Goal: Task Accomplishment & Management: Manage account settings

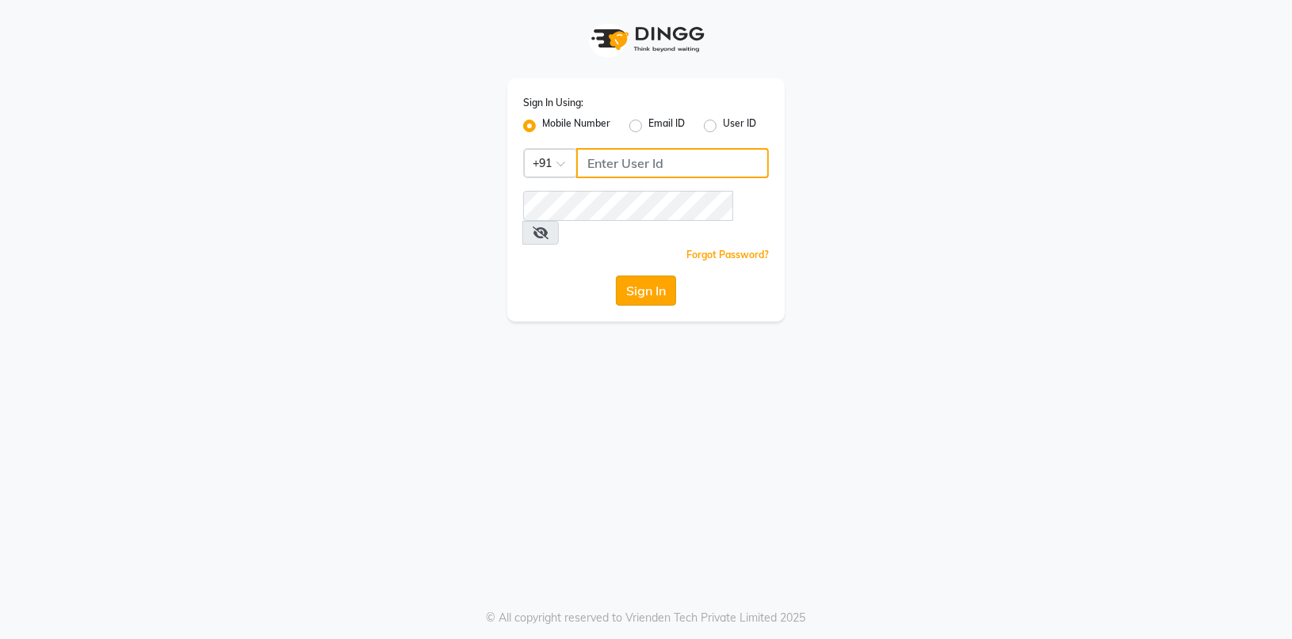
type input "7774050011"
click at [620, 276] on button "Sign In" at bounding box center [646, 291] width 60 height 30
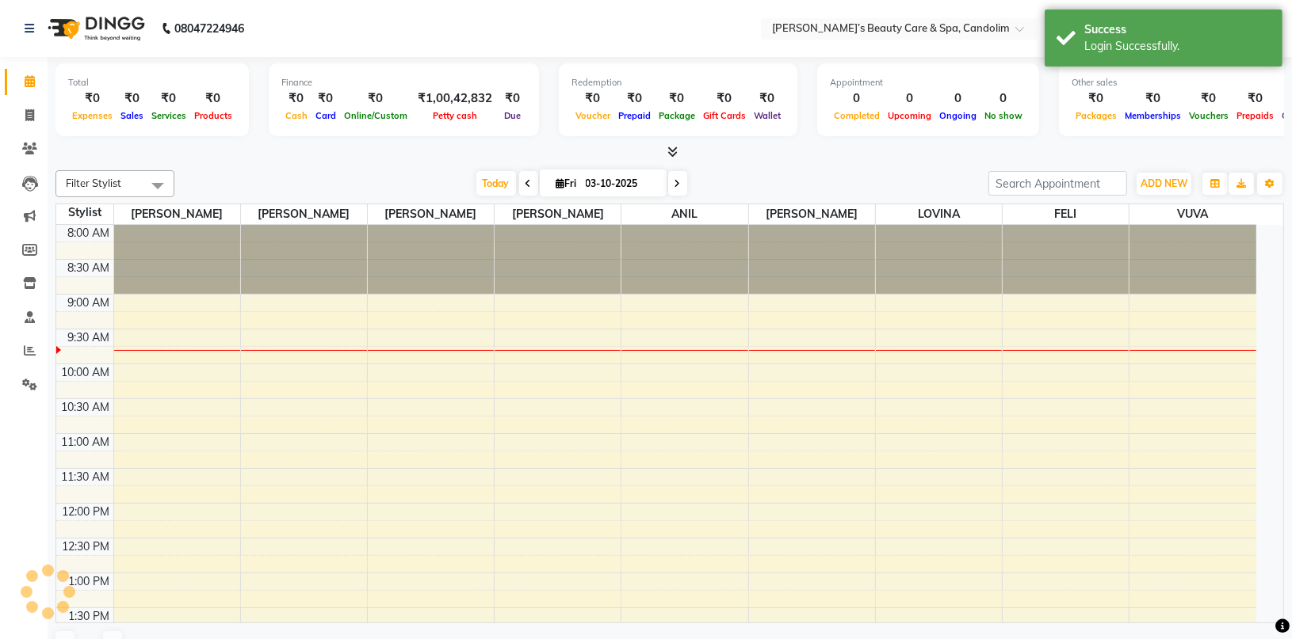
select select "en"
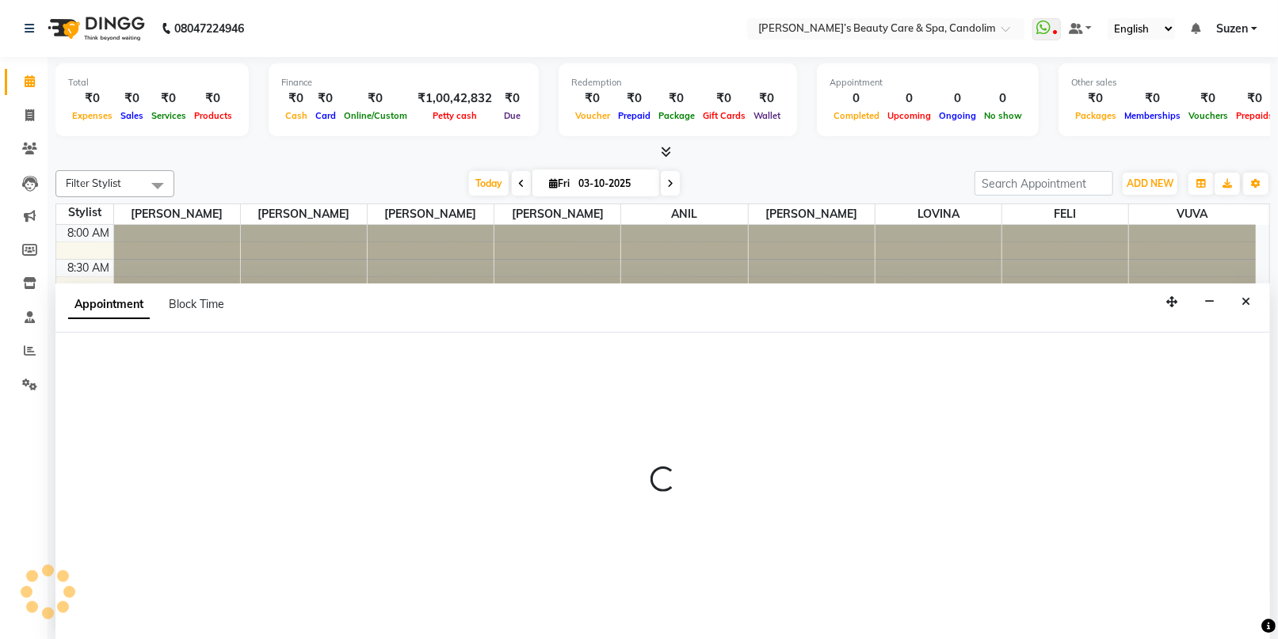
select select "43936"
select select "600"
select select "tentative"
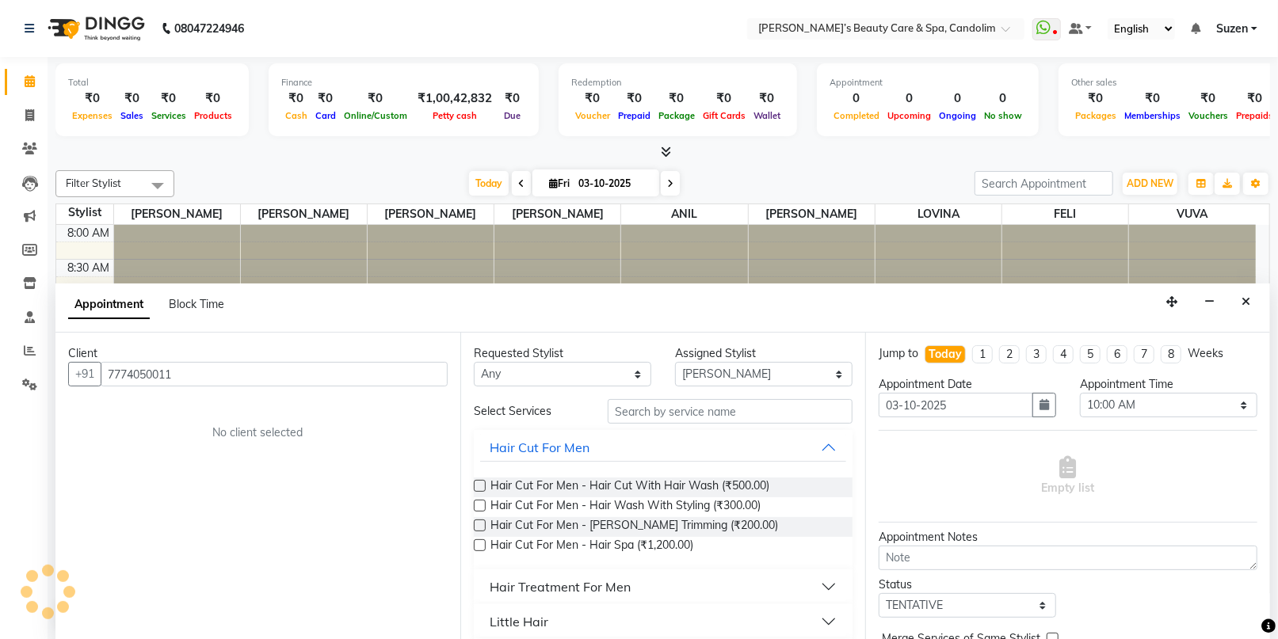
type input "7774050011"
click at [651, 407] on input "text" at bounding box center [730, 411] width 245 height 25
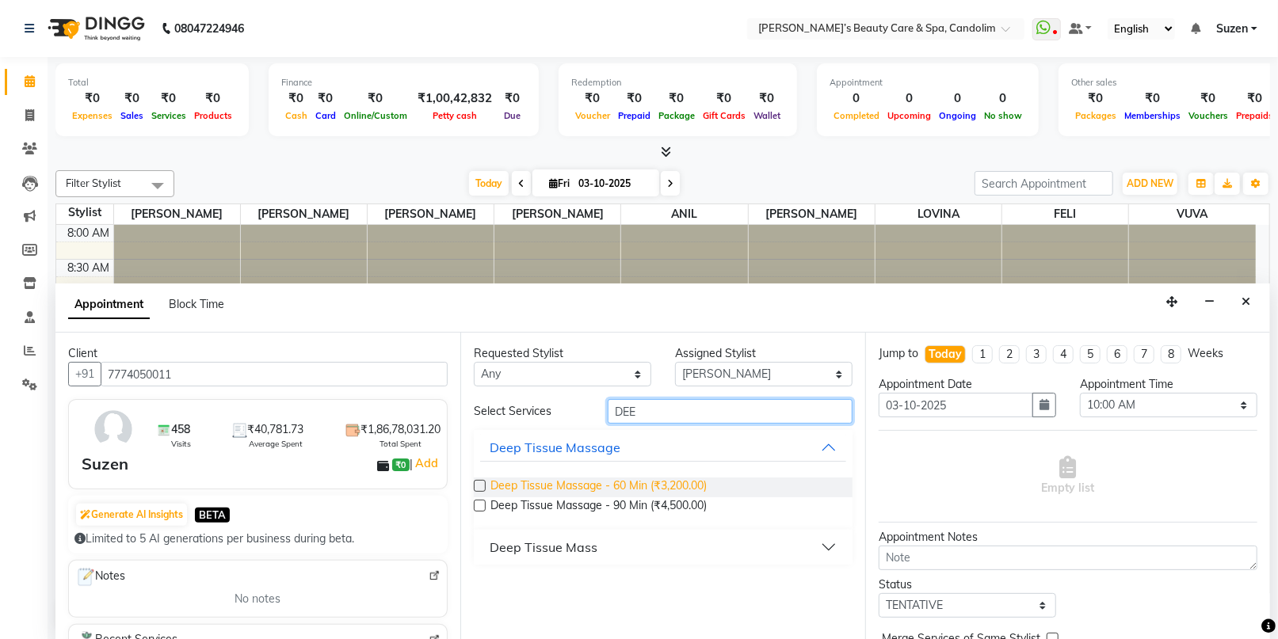
type input "DEE"
click at [686, 483] on span "Deep Tissue Massage - 60 Min (₹3,200.00)" at bounding box center [599, 488] width 216 height 20
checkbox input "false"
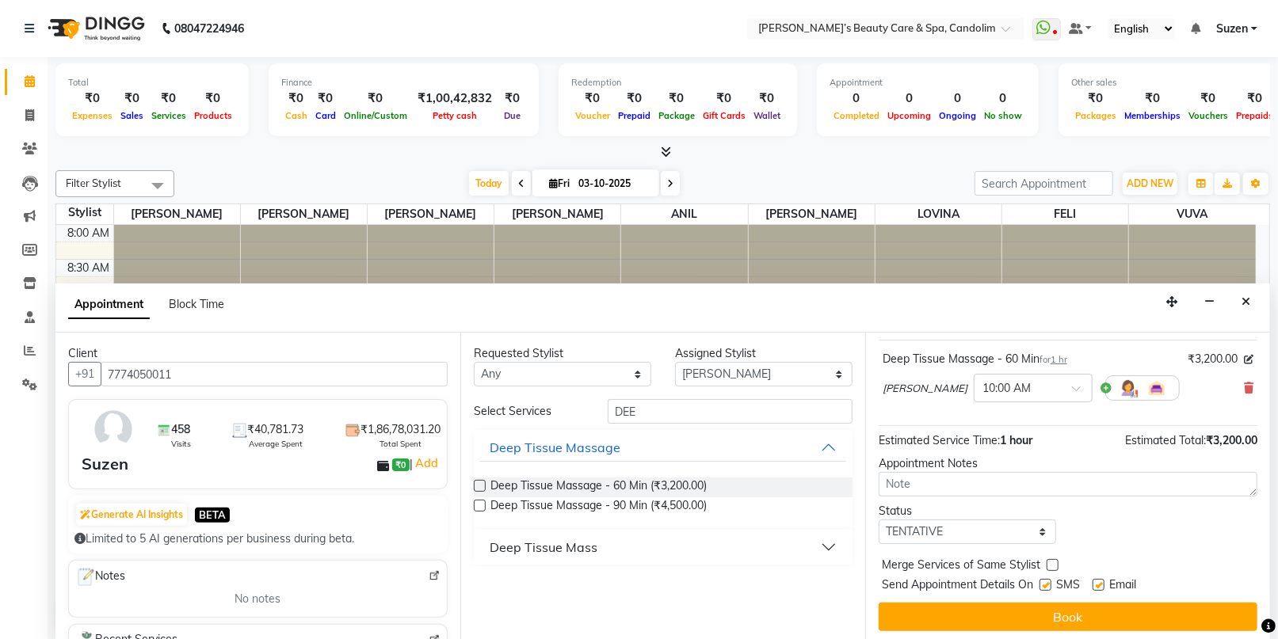
scroll to position [94, 0]
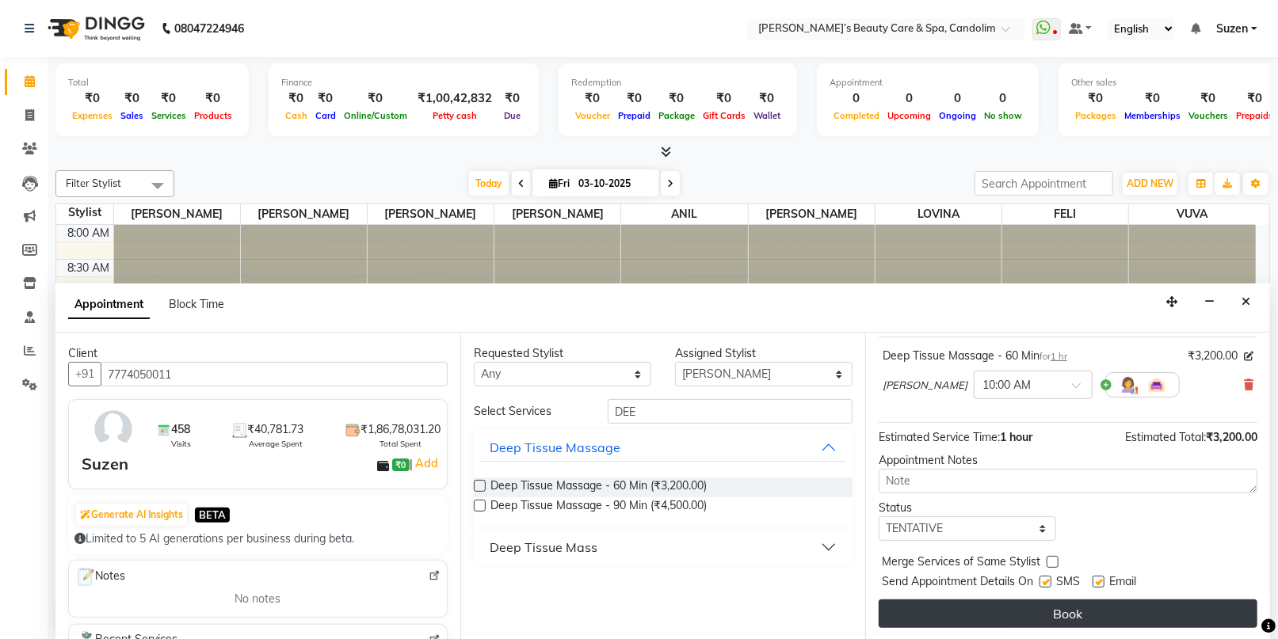
click at [989, 616] on button "Book" at bounding box center [1068, 614] width 379 height 29
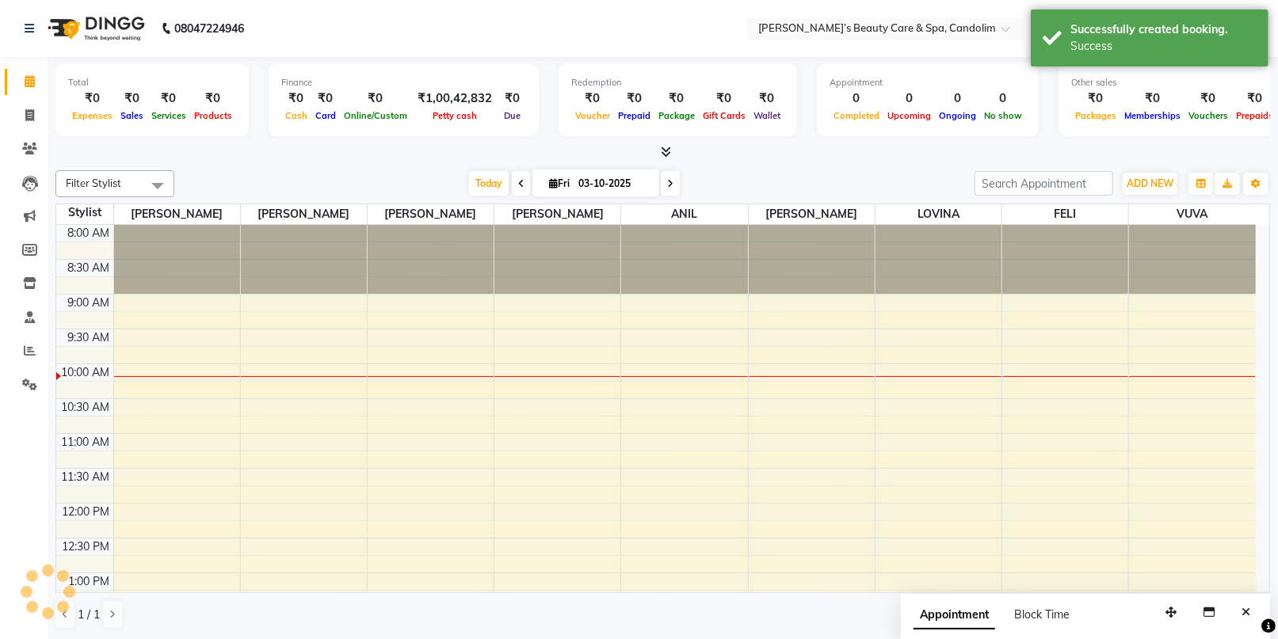
scroll to position [0, 0]
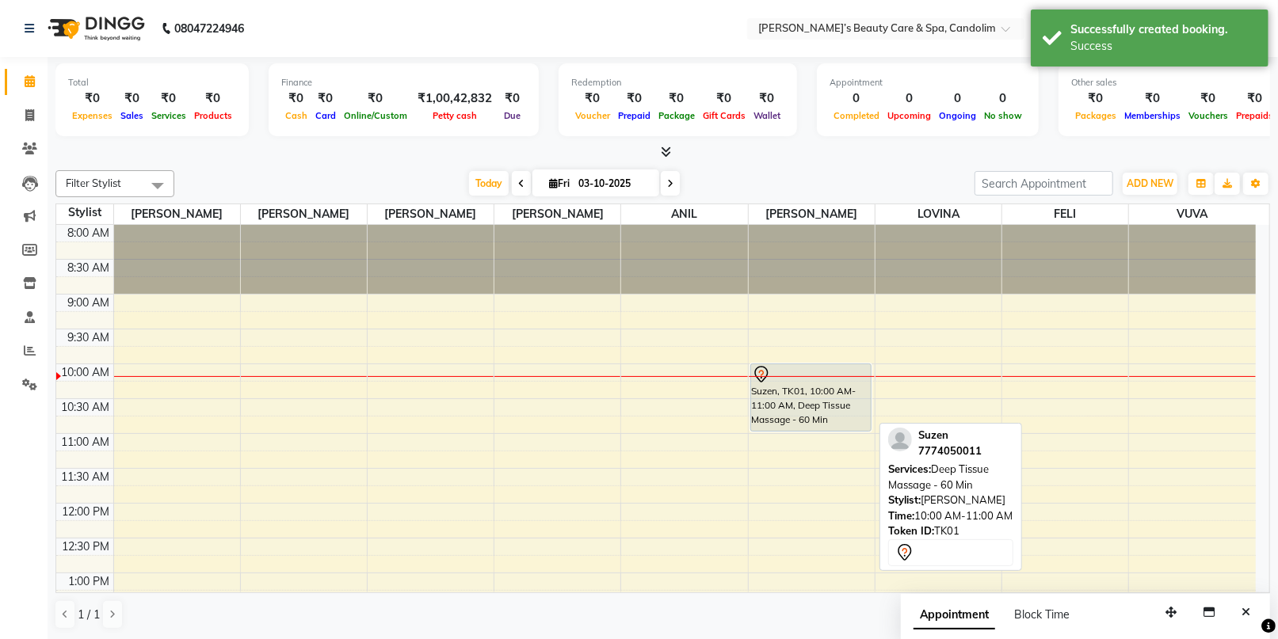
click at [813, 384] on div "Suzen, TK01, 10:00 AM-11:00 AM, Deep Tissue Massage - 60 Min" at bounding box center [811, 398] width 120 height 67
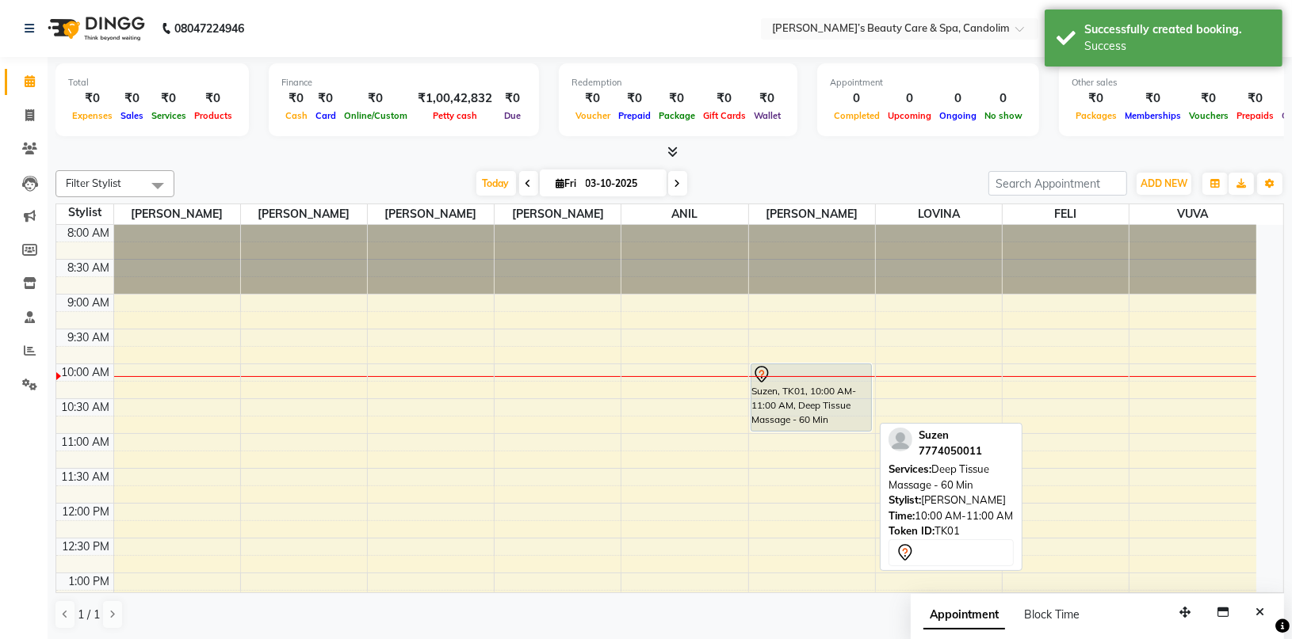
select select "7"
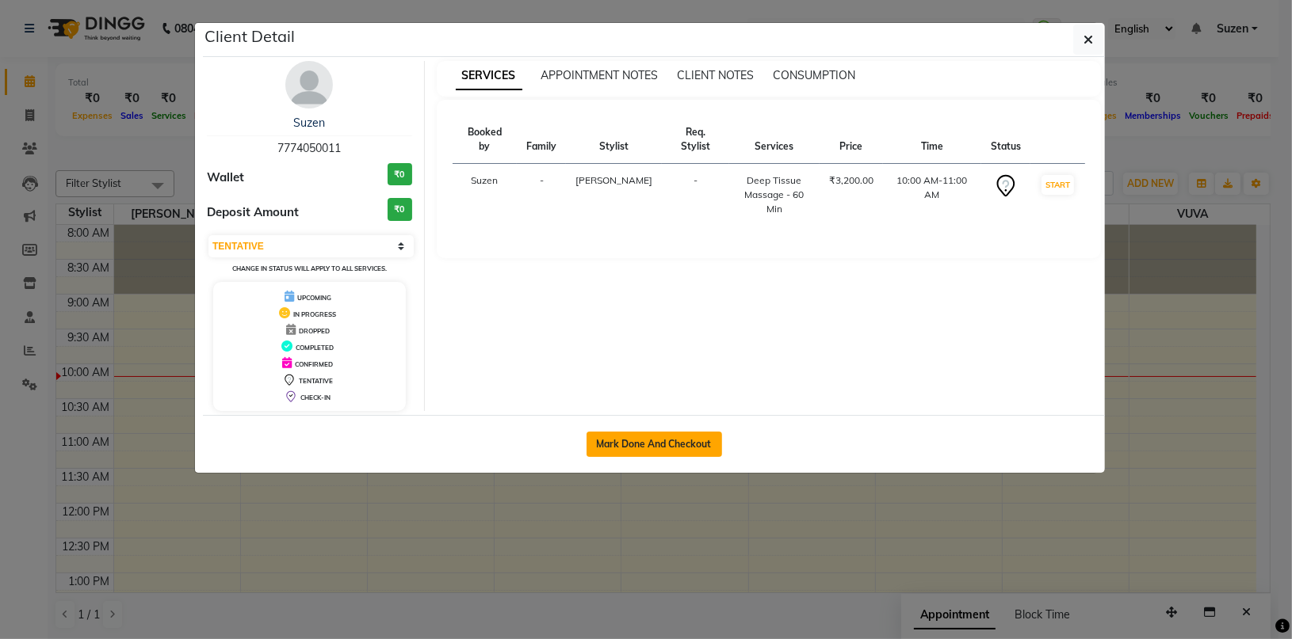
click at [693, 444] on button "Mark Done And Checkout" at bounding box center [654, 444] width 136 height 25
select select "service"
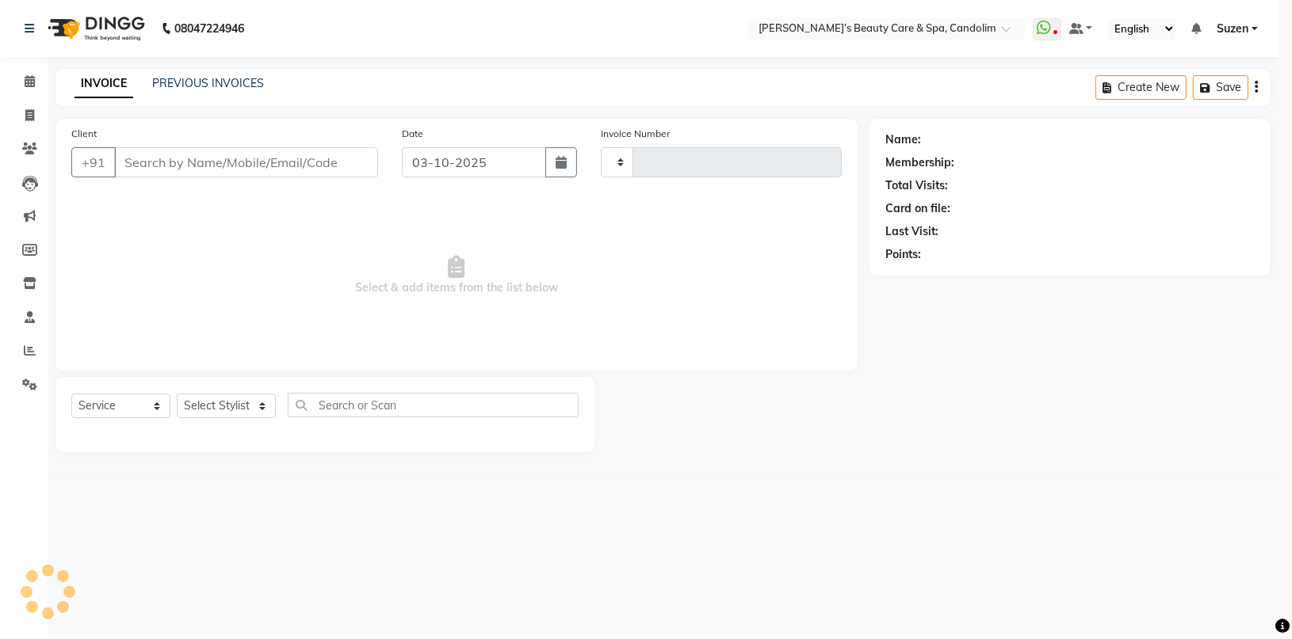
type input "1227"
select select "3"
select select "6059"
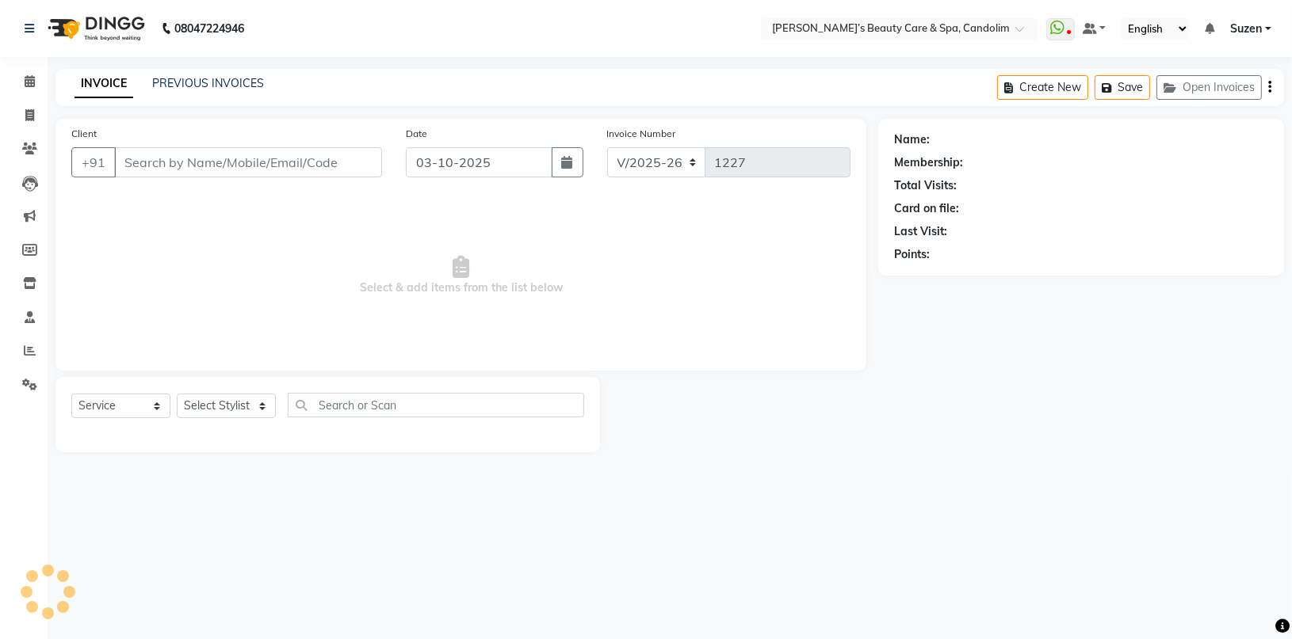
type input "7774050011"
select select "43936"
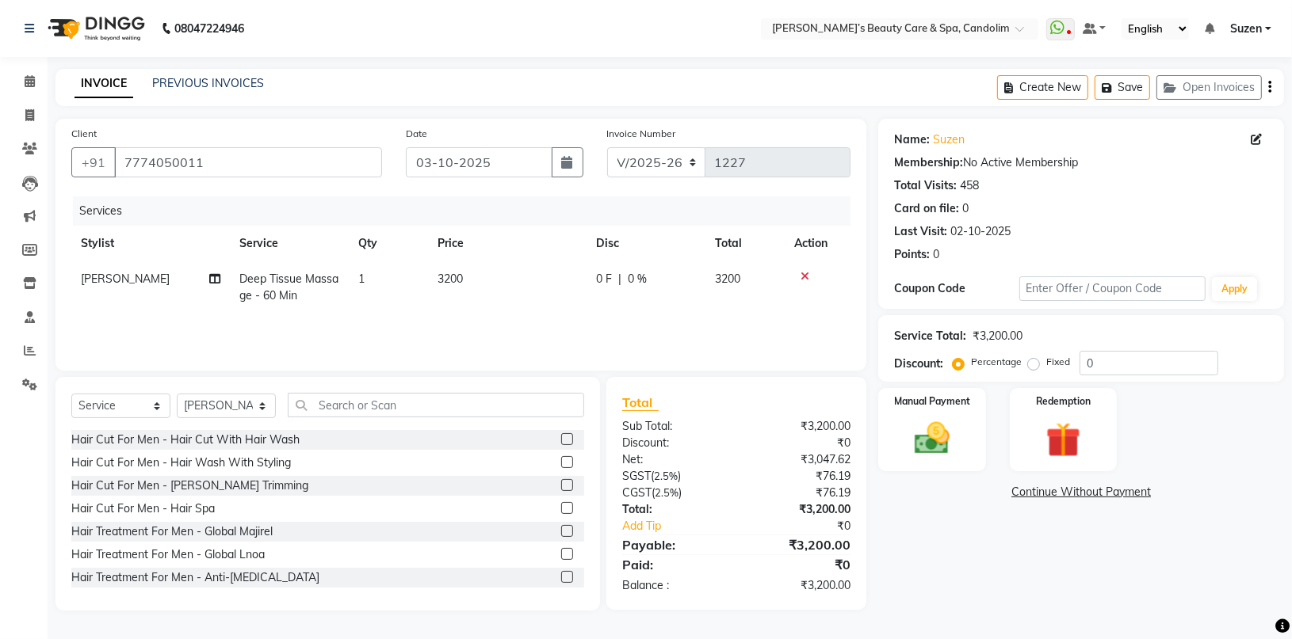
click at [489, 265] on td "3200" at bounding box center [507, 288] width 158 height 52
select select "43936"
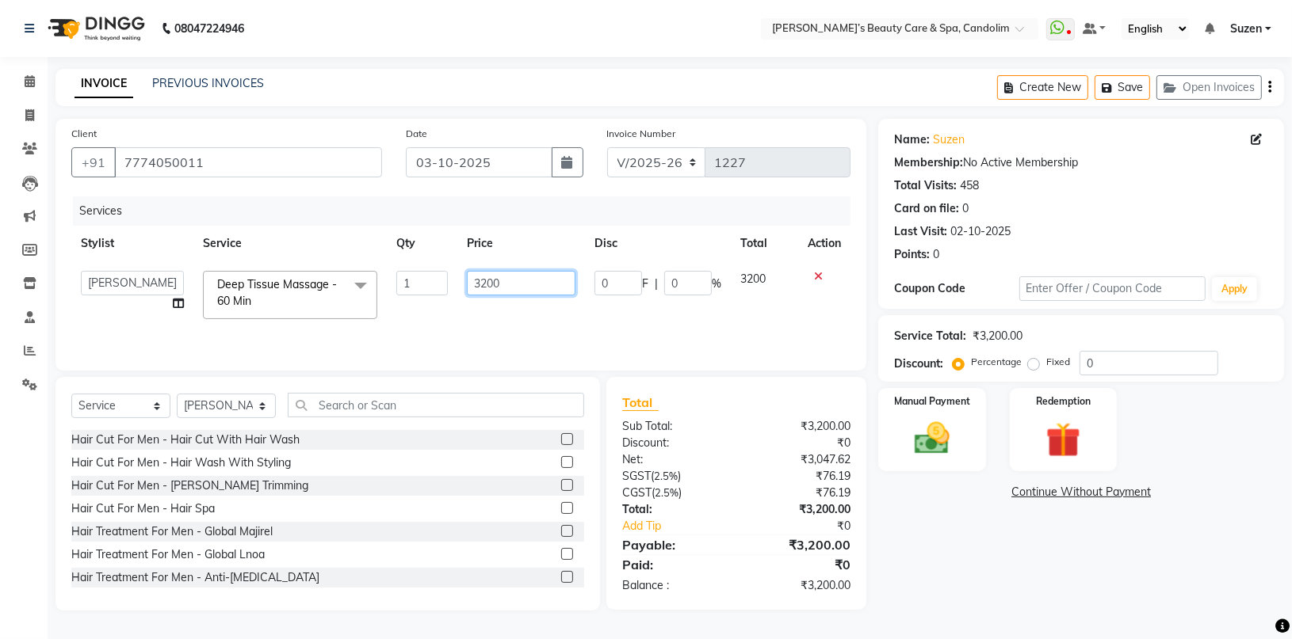
click at [513, 280] on input "3200" at bounding box center [521, 283] width 108 height 25
type input "3360"
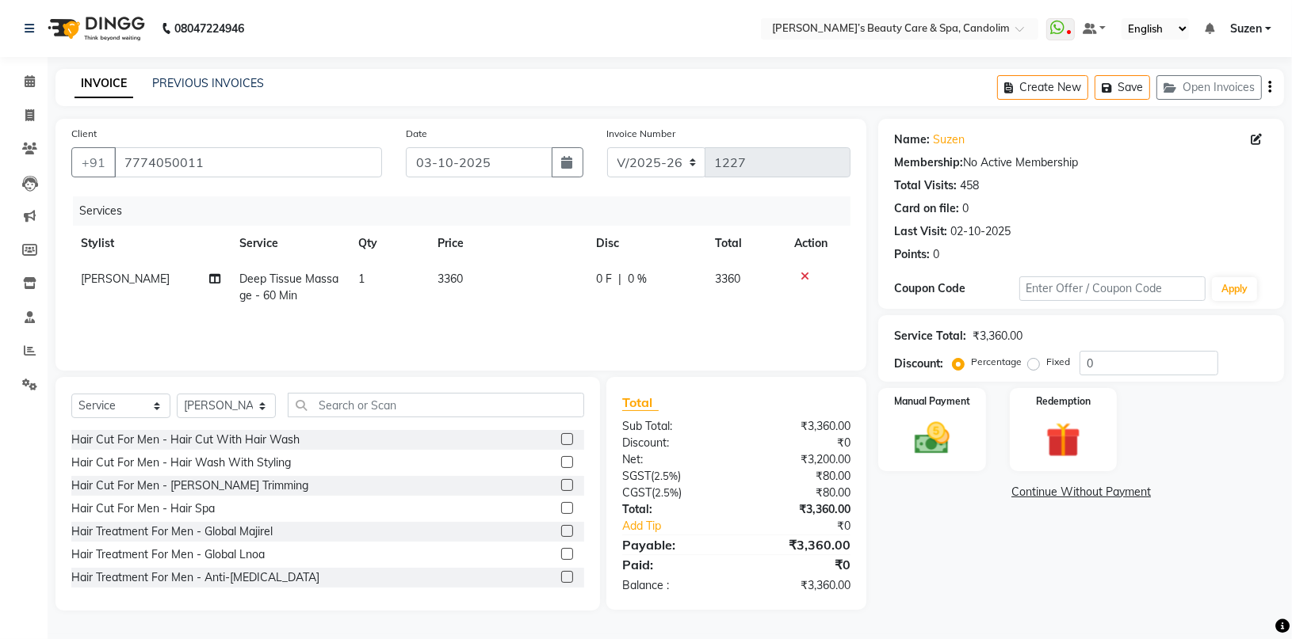
click at [577, 308] on td "3360" at bounding box center [507, 288] width 158 height 52
select select "43936"
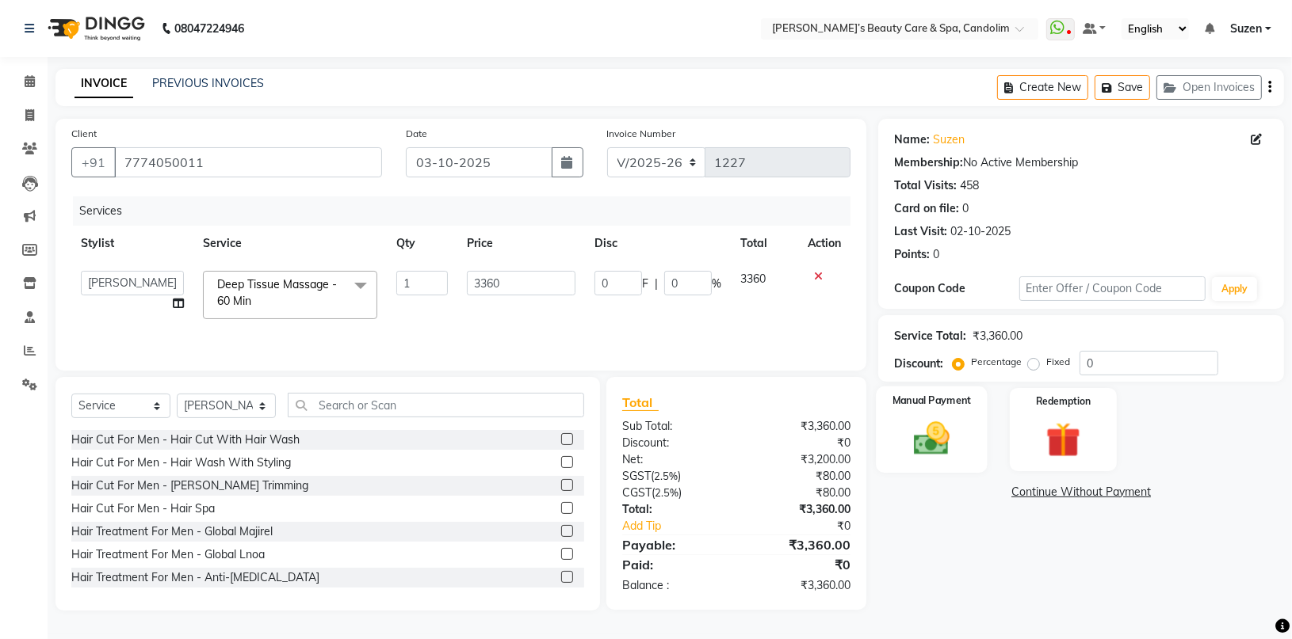
click at [942, 445] on img at bounding box center [932, 439] width 59 height 42
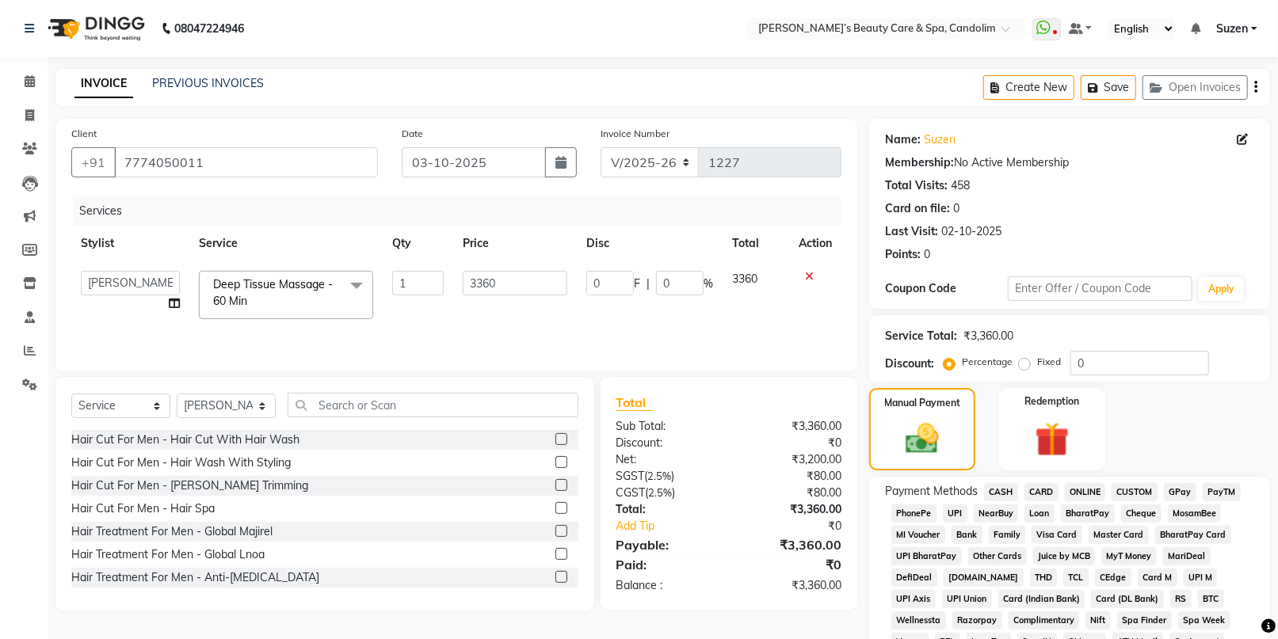
click at [1002, 493] on span "CASH" at bounding box center [1001, 492] width 34 height 18
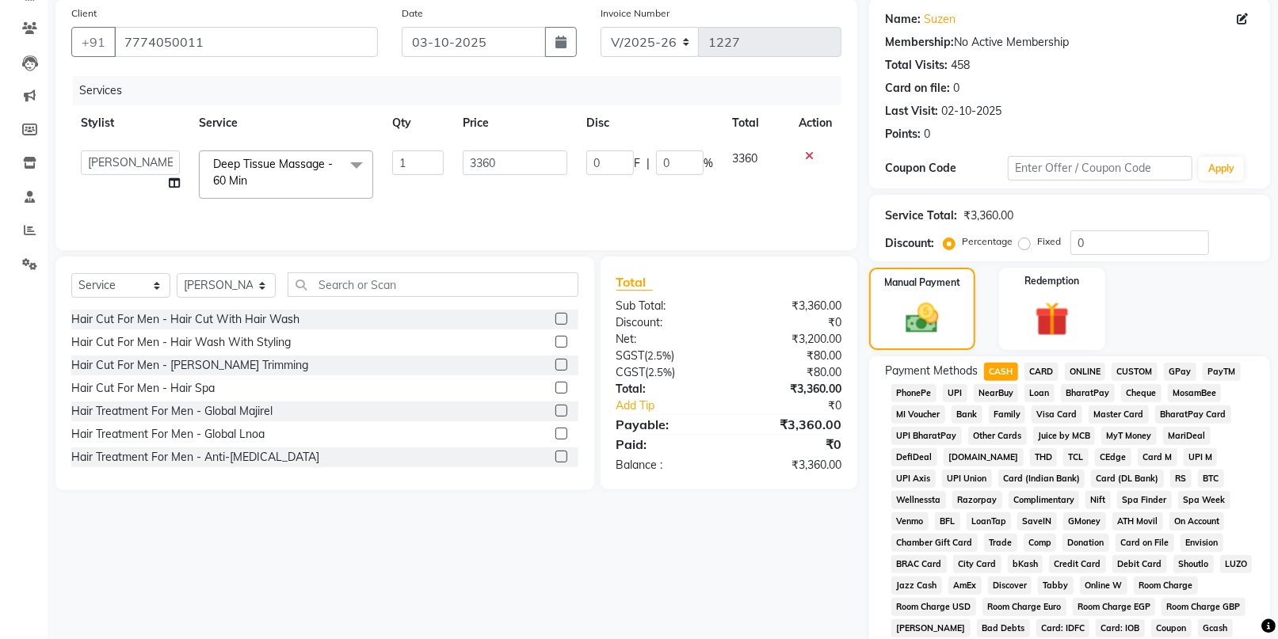
scroll to position [352, 0]
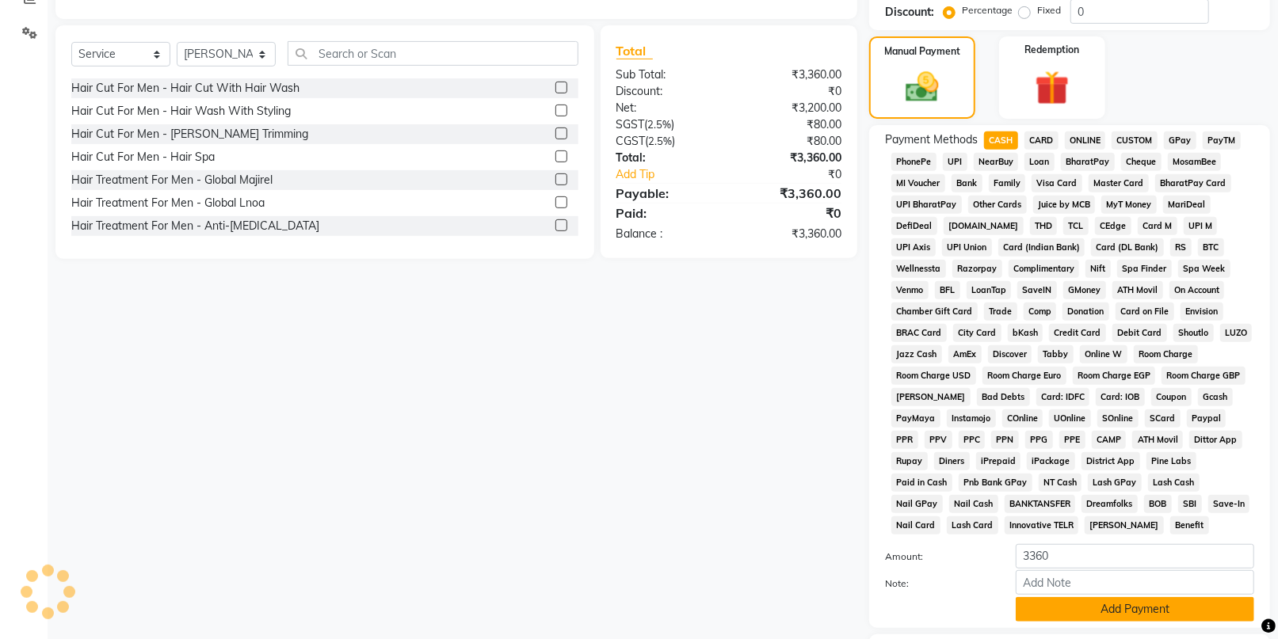
click at [1112, 604] on button "Add Payment" at bounding box center [1135, 609] width 239 height 25
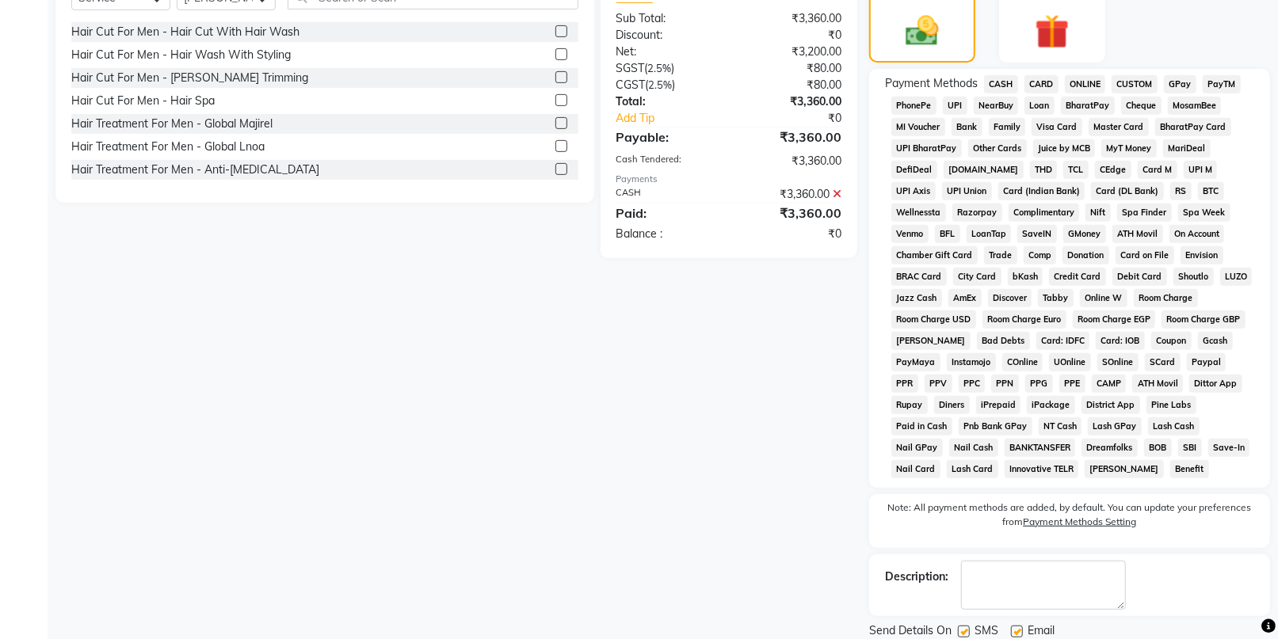
scroll to position [462, 0]
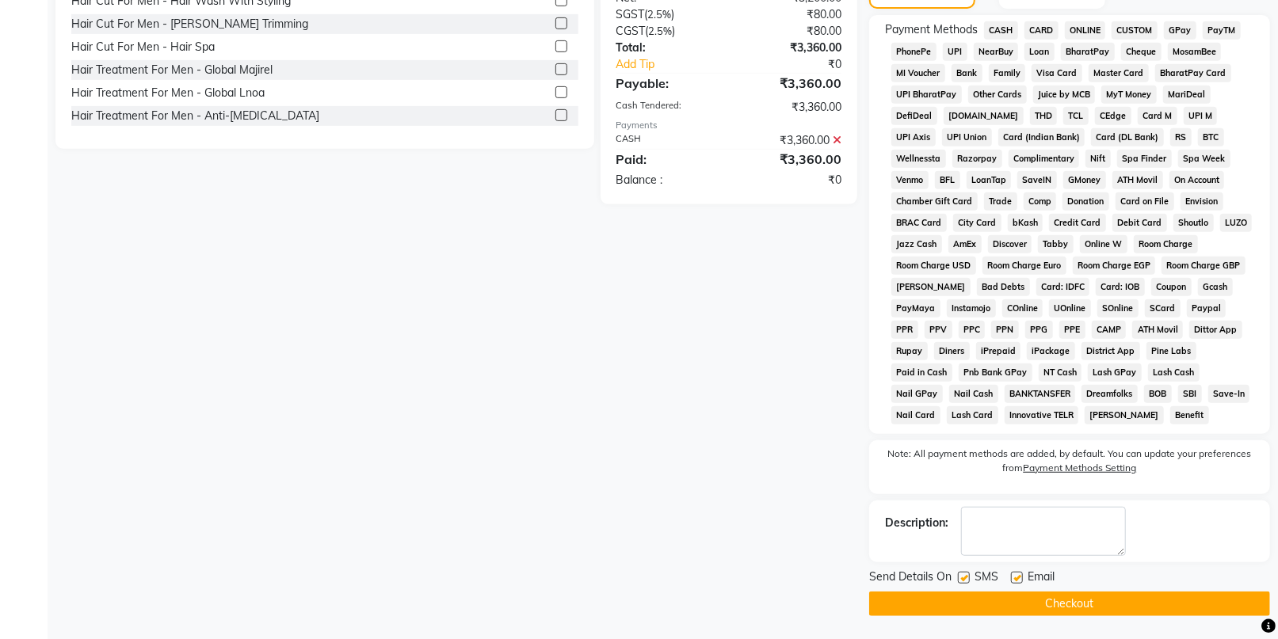
click at [1113, 593] on button "Checkout" at bounding box center [1069, 604] width 401 height 25
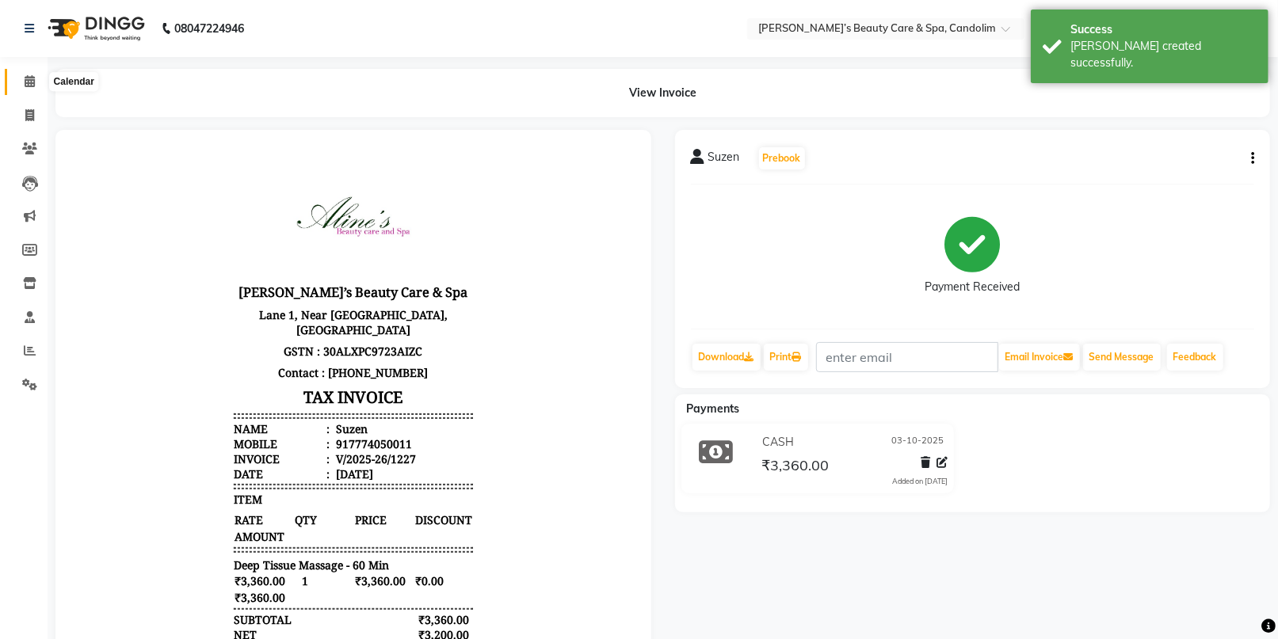
click at [32, 82] on icon at bounding box center [30, 81] width 10 height 12
